Goal: Transaction & Acquisition: Book appointment/travel/reservation

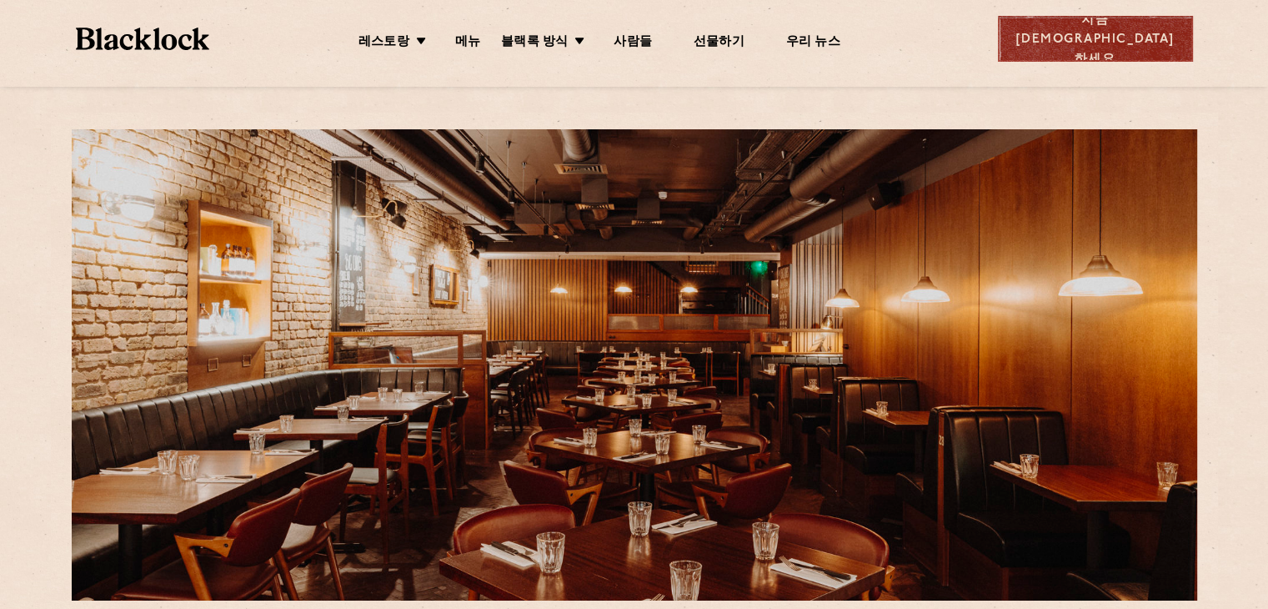
click at [1154, 35] on font "지금 [DEMOGRAPHIC_DATA]하세요" at bounding box center [1095, 40] width 158 height 52
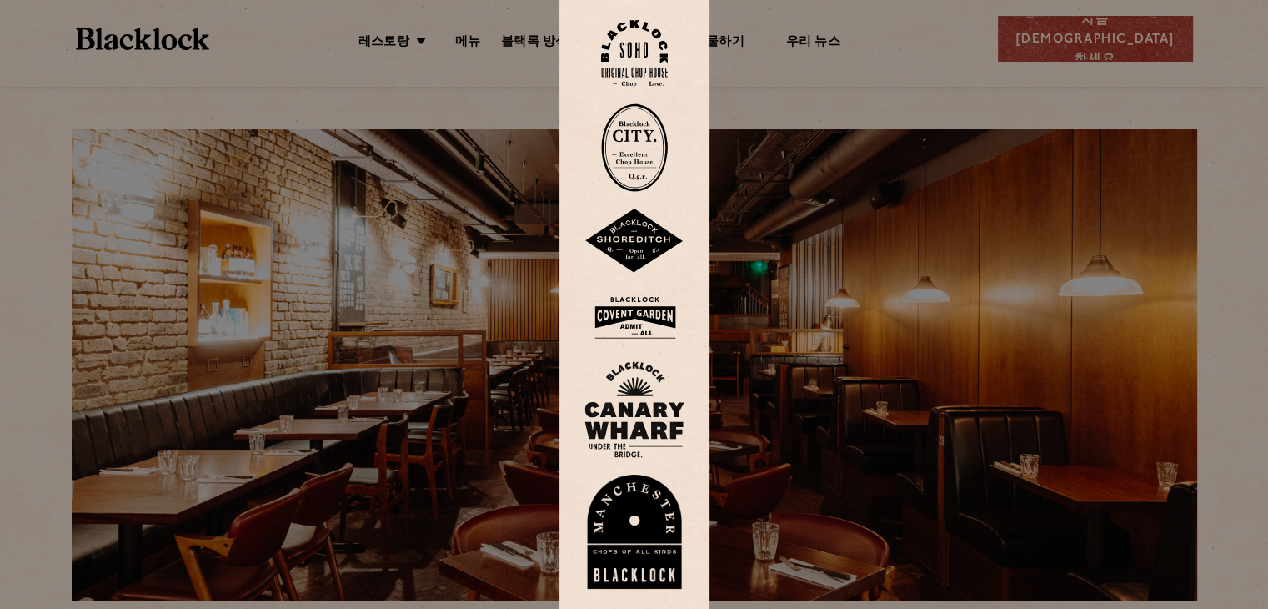
click at [667, 318] on img at bounding box center [634, 317] width 100 height 54
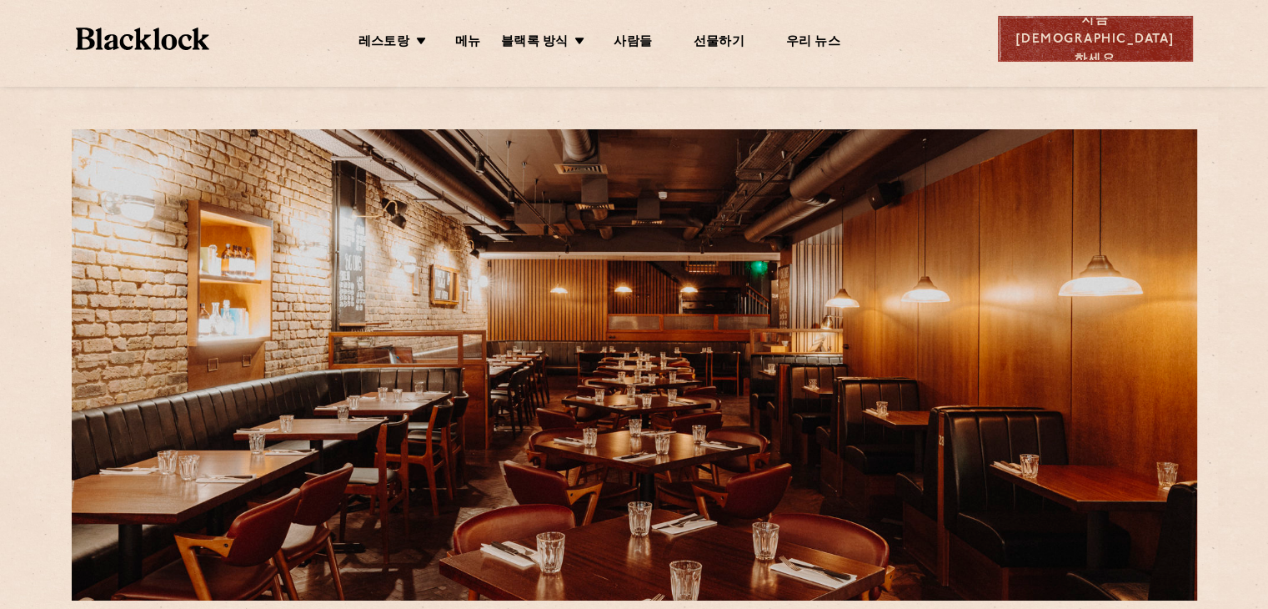
click at [1142, 28] on font "지금 [DEMOGRAPHIC_DATA]하세요" at bounding box center [1095, 40] width 158 height 52
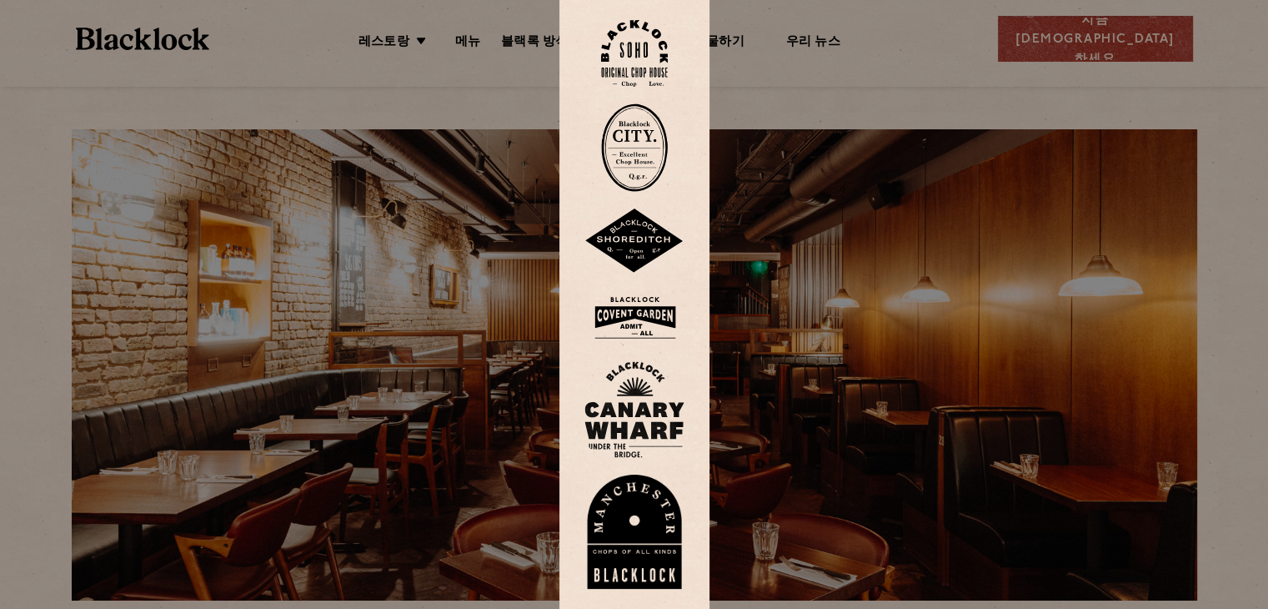
click at [650, 249] on img at bounding box center [634, 240] width 100 height 65
